Goal: Transaction & Acquisition: Purchase product/service

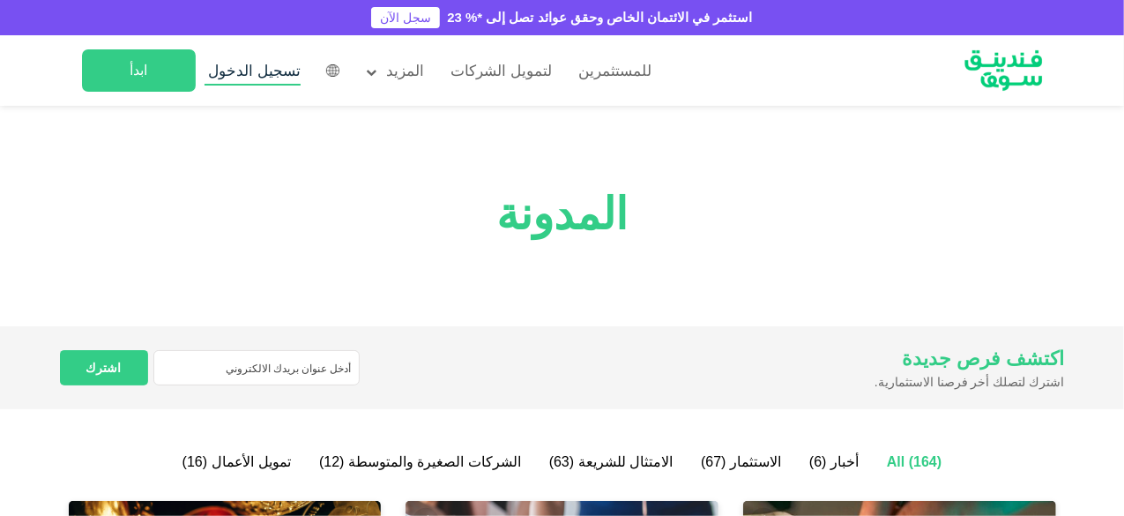
click at [242, 68] on span "تسجيل الدخول" at bounding box center [255, 71] width 93 height 17
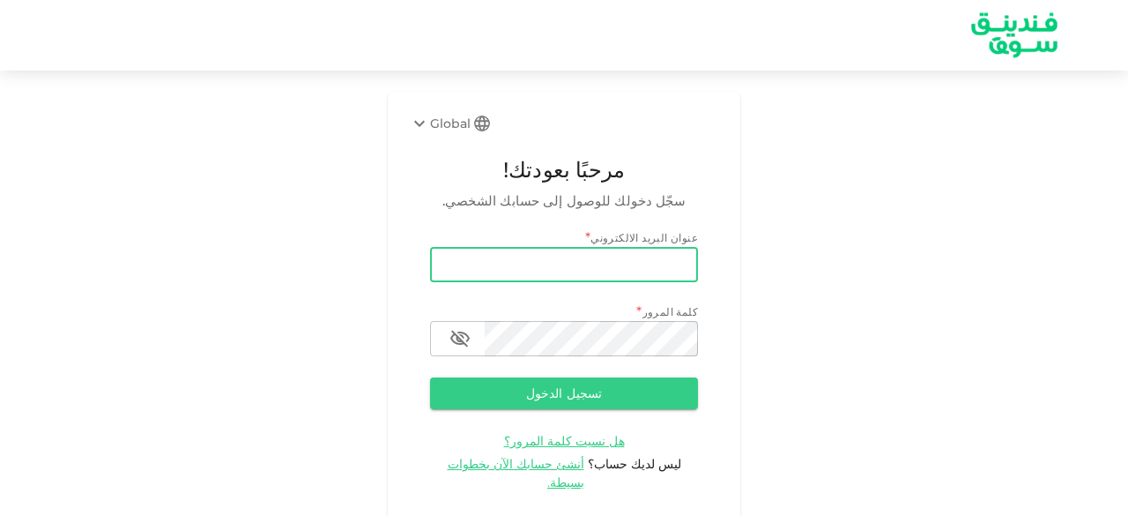
click at [477, 267] on input "email" at bounding box center [564, 264] width 268 height 35
type input "salemalkalbani2@gmail.com"
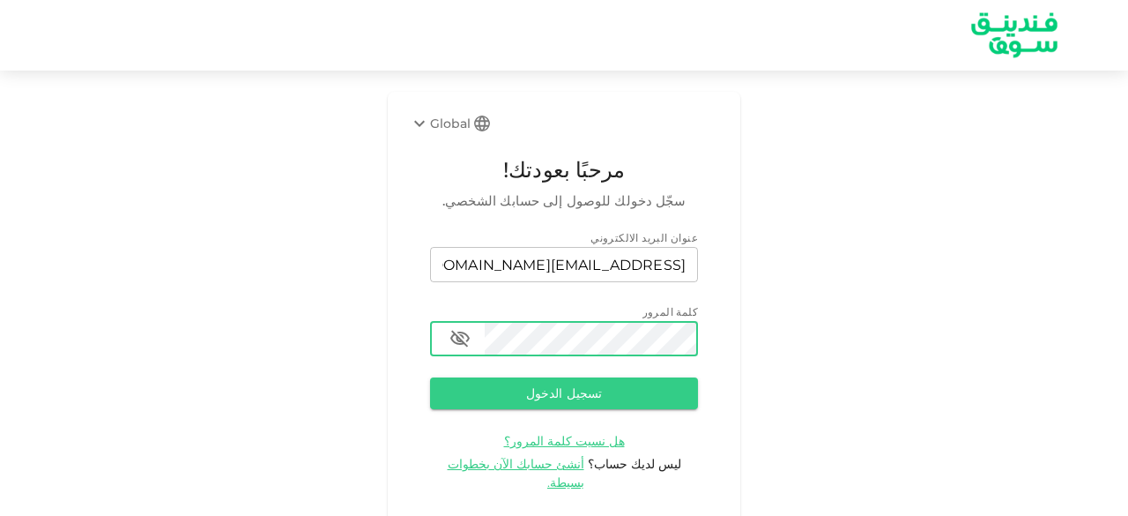
click at [430, 377] on button "تسجيل الدخول" at bounding box center [564, 393] width 268 height 32
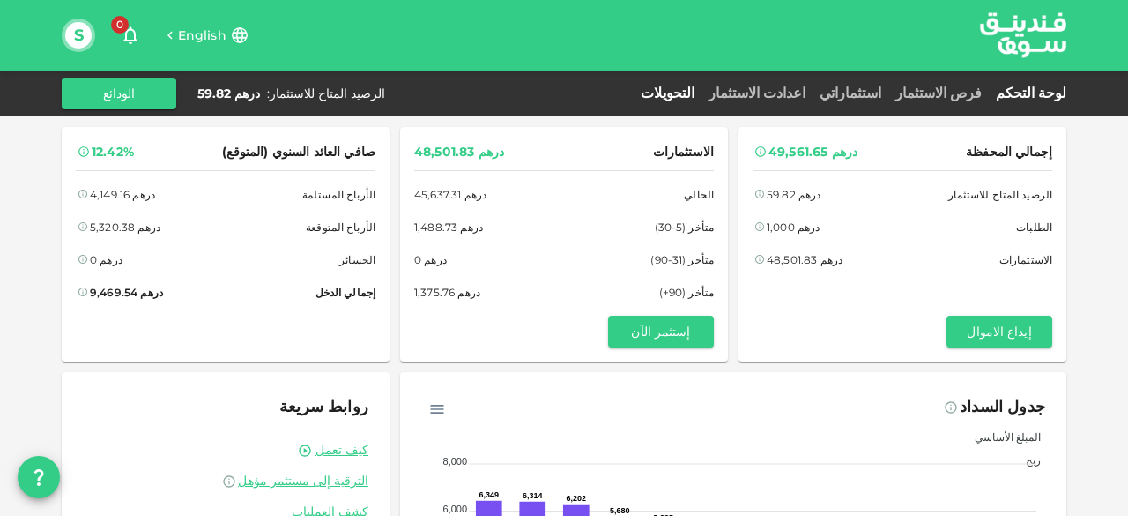
click at [702, 89] on link "التحويلات" at bounding box center [668, 93] width 68 height 17
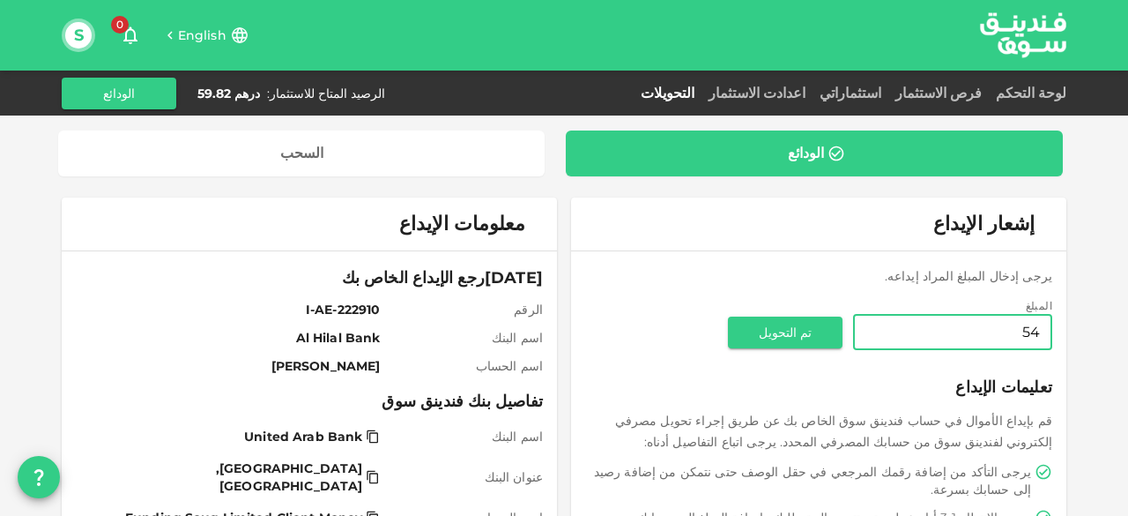
type input "5"
type input "440.18"
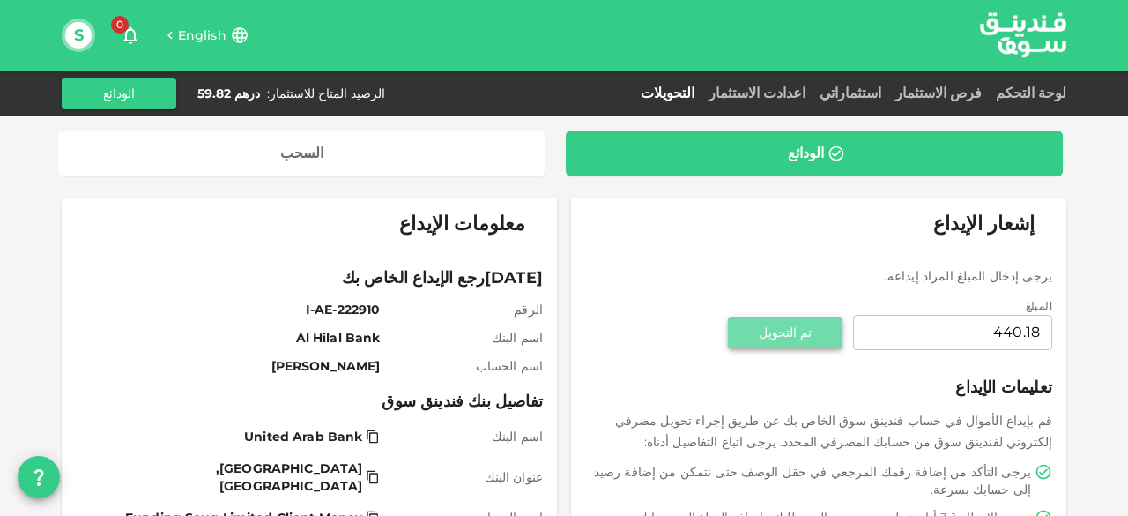
click at [818, 331] on button "تم التحويل" at bounding box center [785, 332] width 115 height 32
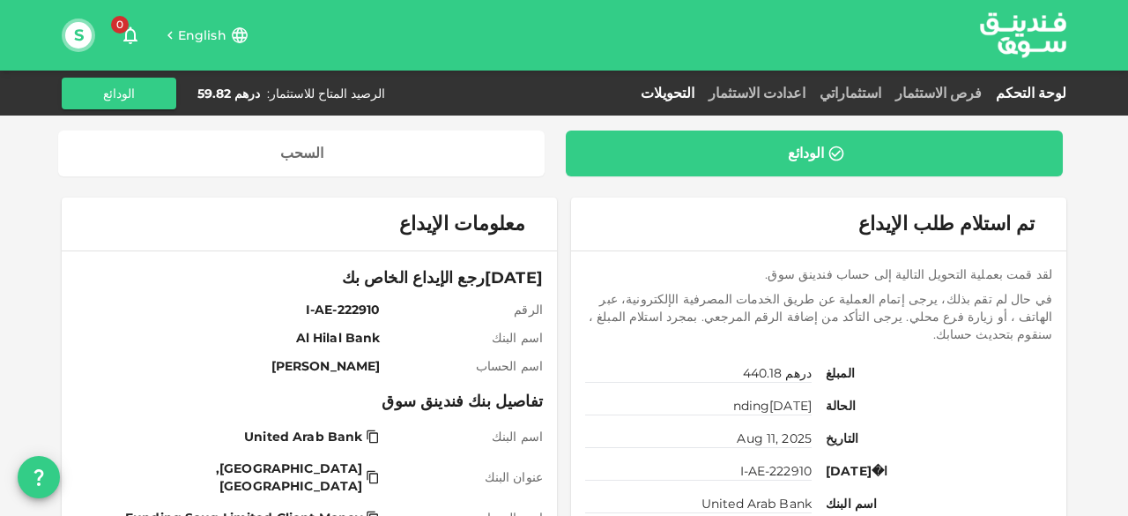
click at [1024, 93] on link "لوحة التحكم" at bounding box center [1028, 93] width 78 height 17
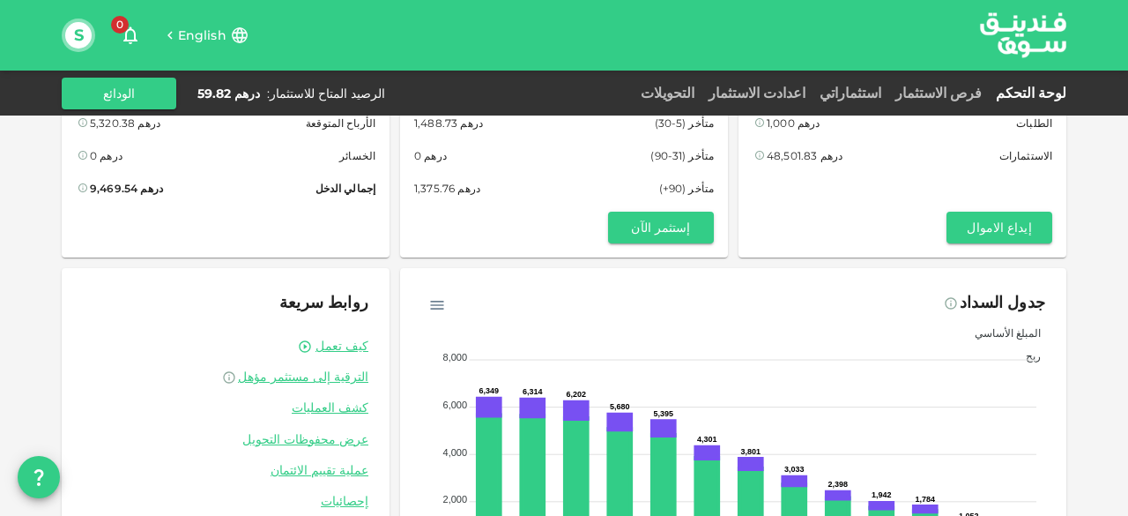
scroll to position [213, 0]
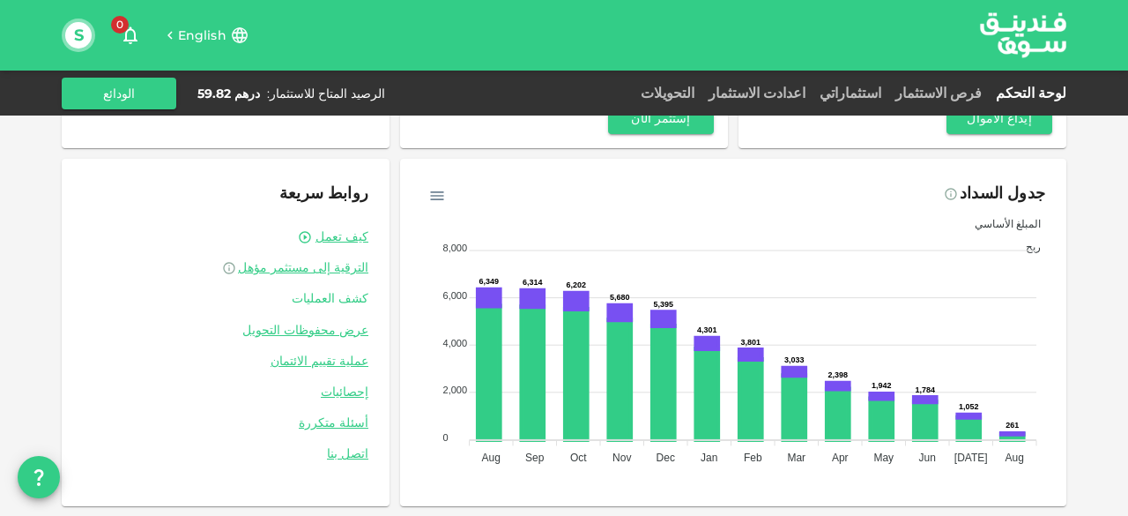
click at [346, 292] on link "كشف العمليات" at bounding box center [226, 298] width 286 height 17
